Goal: Task Accomplishment & Management: Manage account settings

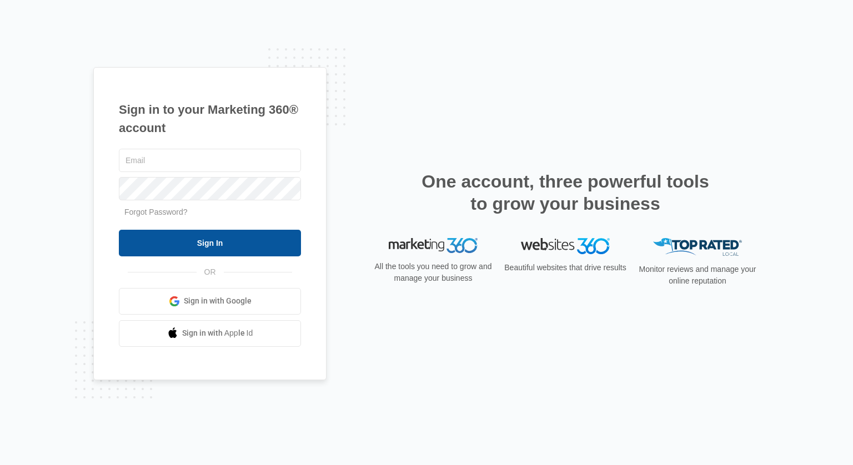
type input "[EMAIL_ADDRESS][DOMAIN_NAME]"
click at [242, 245] on input "Sign In" at bounding box center [210, 243] width 182 height 27
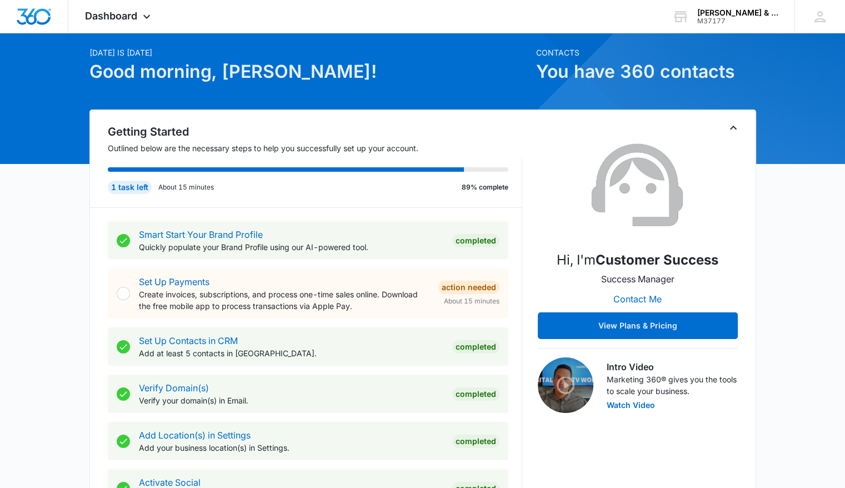
scroll to position [56, 0]
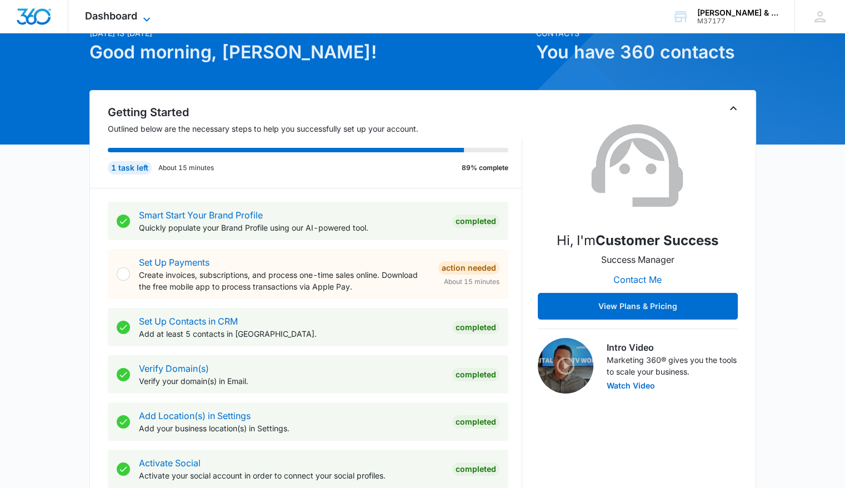
click at [120, 14] on span "Dashboard" at bounding box center [111, 16] width 52 height 12
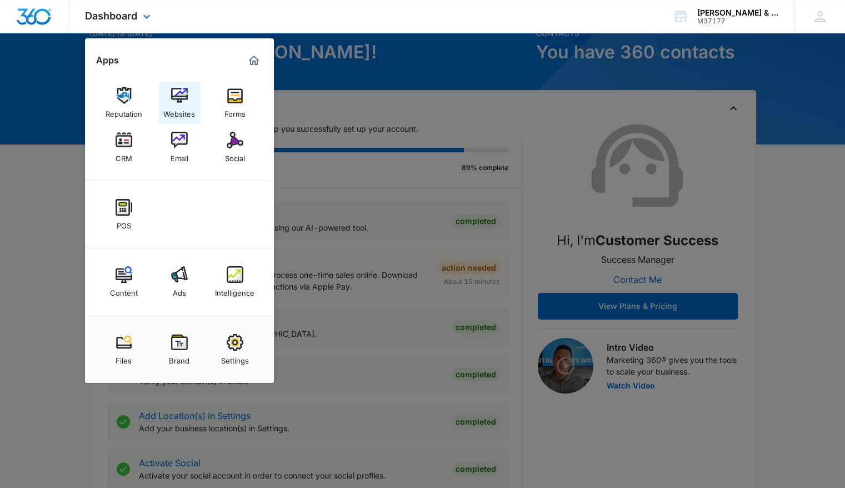
click at [180, 109] on div "Websites" at bounding box center [179, 111] width 32 height 14
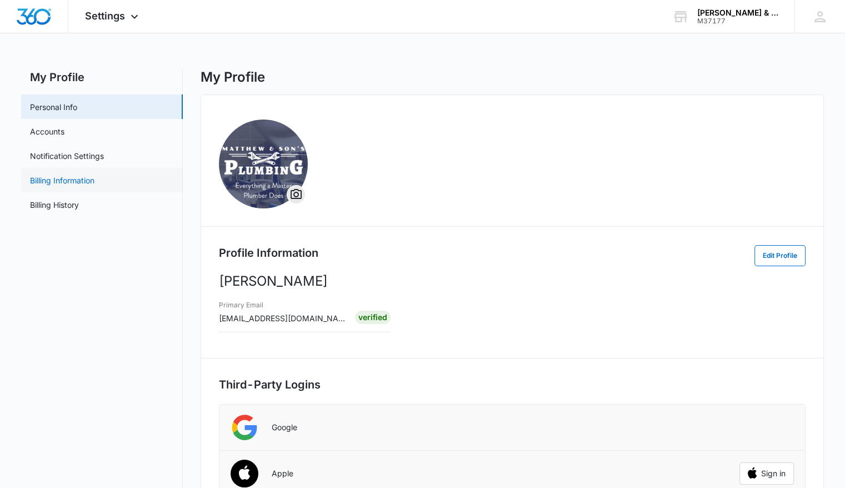
click at [86, 183] on link "Billing Information" at bounding box center [62, 180] width 64 height 12
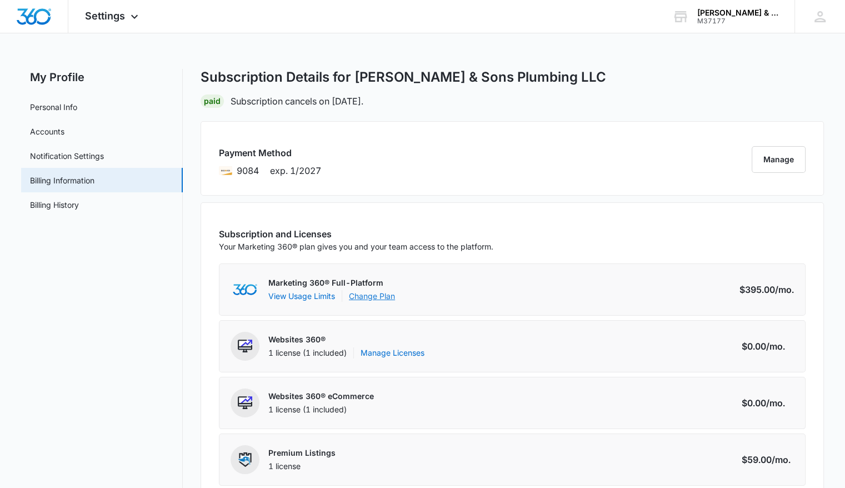
click at [378, 297] on link "Change Plan" at bounding box center [372, 296] width 46 height 12
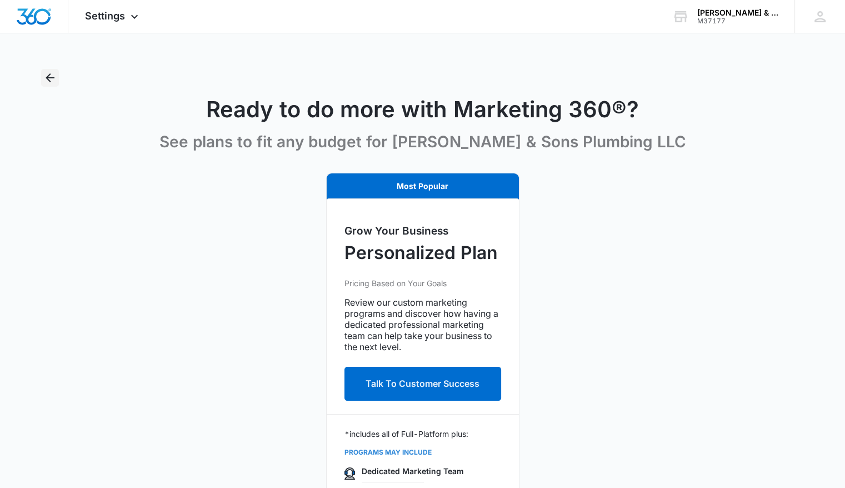
click at [44, 81] on icon "Back" at bounding box center [49, 77] width 13 height 13
